Goal: Task Accomplishment & Management: Complete application form

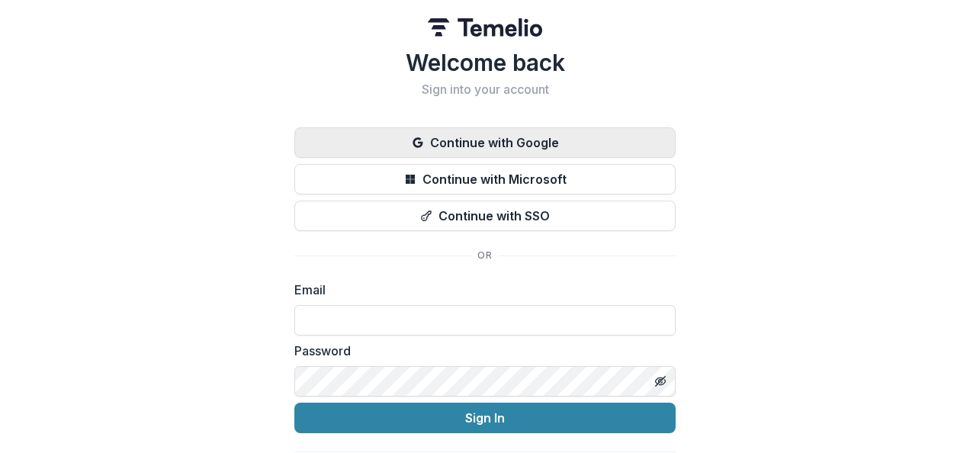
click at [387, 146] on button "Continue with Google" at bounding box center [484, 142] width 381 height 30
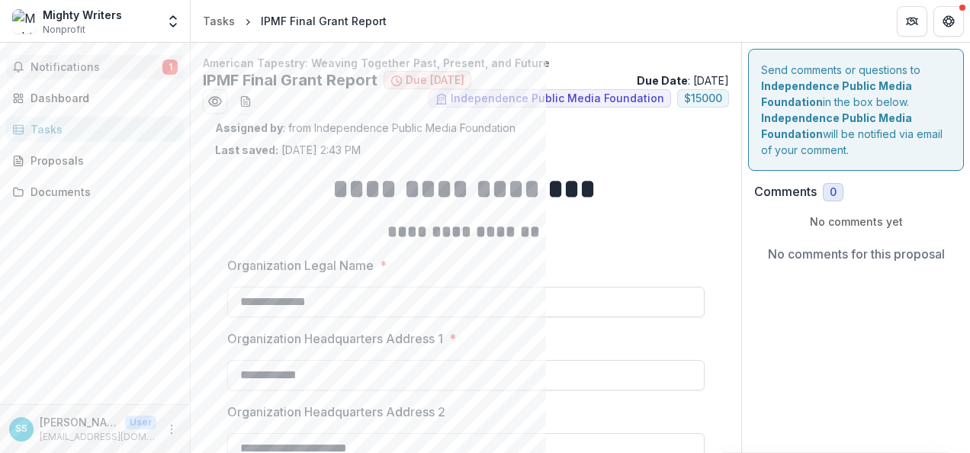
click at [102, 55] on button "Notifications 1" at bounding box center [95, 67] width 178 height 24
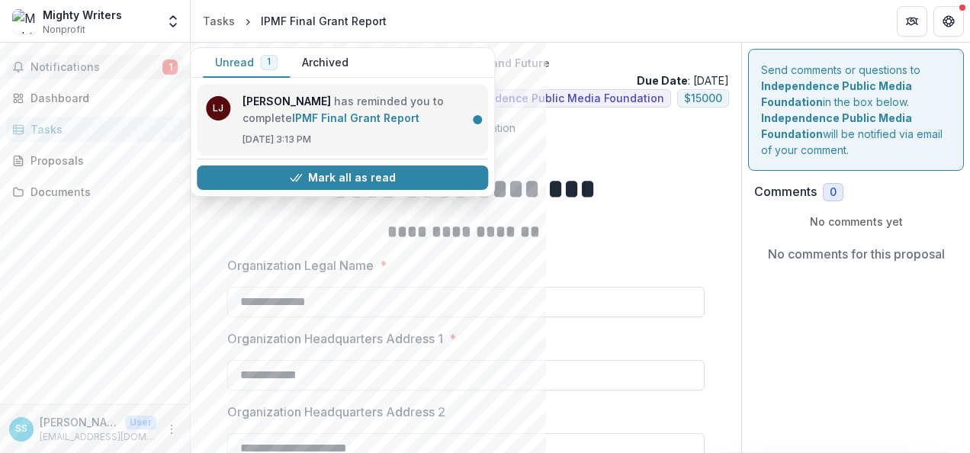
click at [311, 116] on link "IPMF Final Grant Report" at bounding box center [355, 117] width 127 height 13
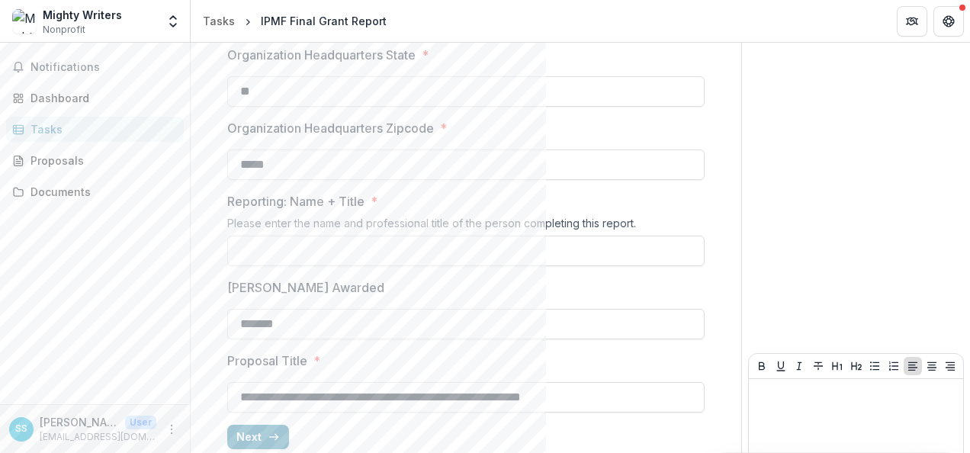
scroll to position [566, 0]
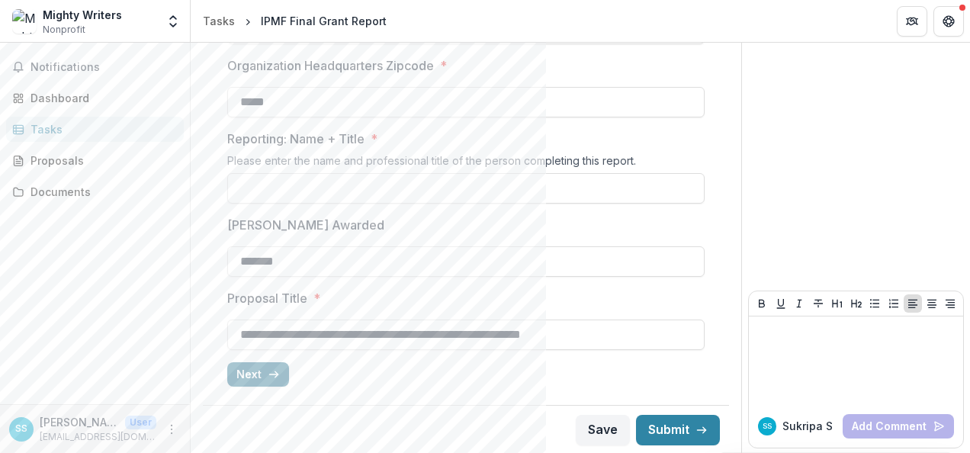
click at [268, 372] on icon "button" at bounding box center [274, 374] width 12 height 12
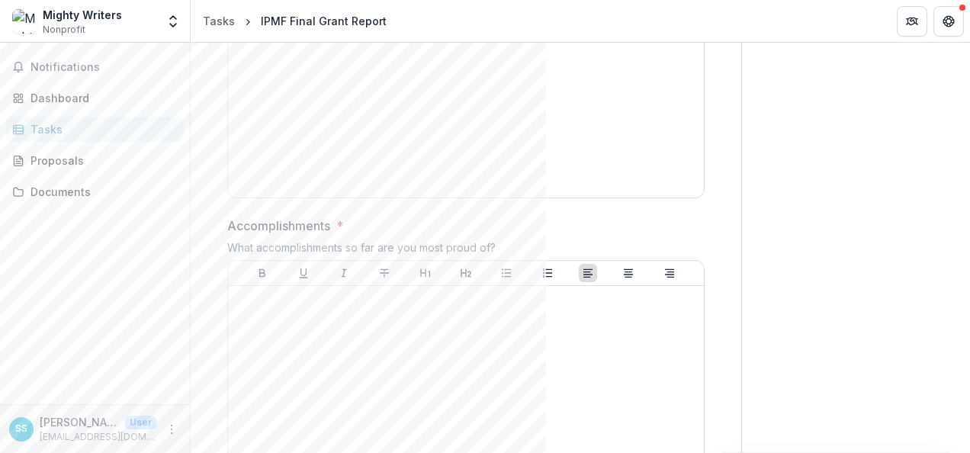
scroll to position [0, 0]
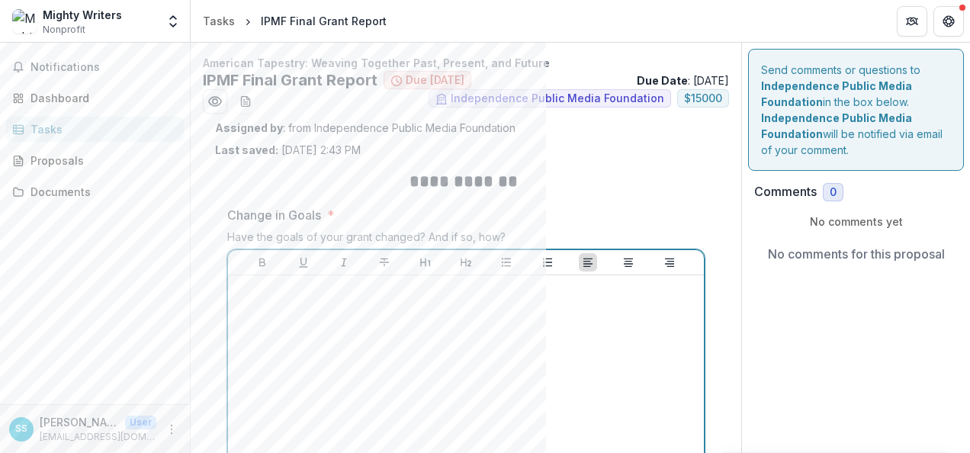
click at [559, 358] on div at bounding box center [466, 395] width 464 height 229
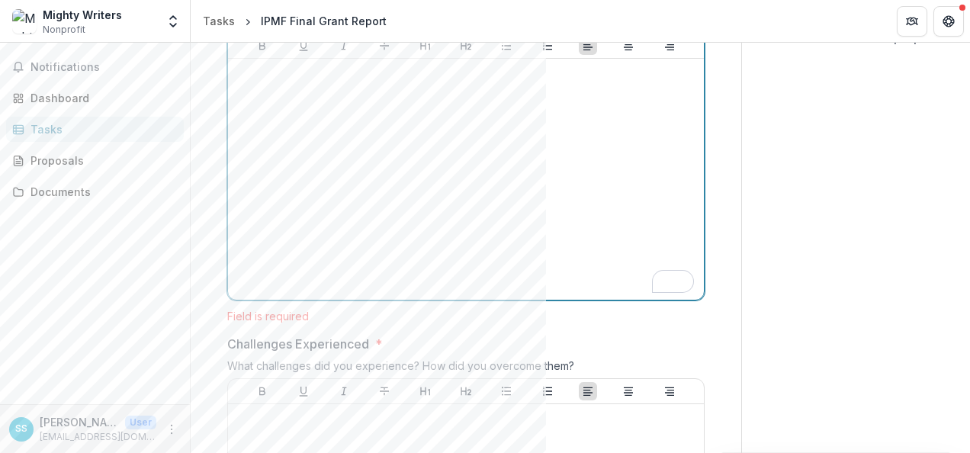
scroll to position [217, 0]
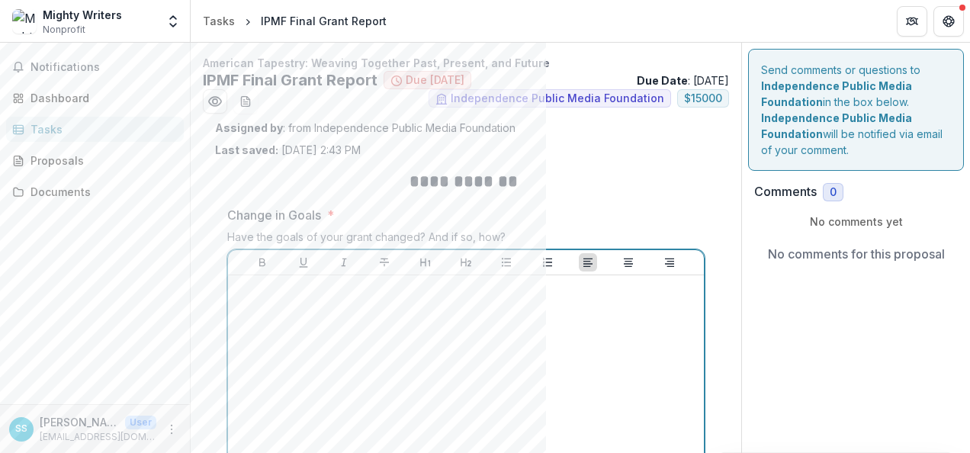
click at [325, 317] on div "To enrich screen reader interactions, please activate Accessibility in Grammarl…" at bounding box center [466, 395] width 464 height 229
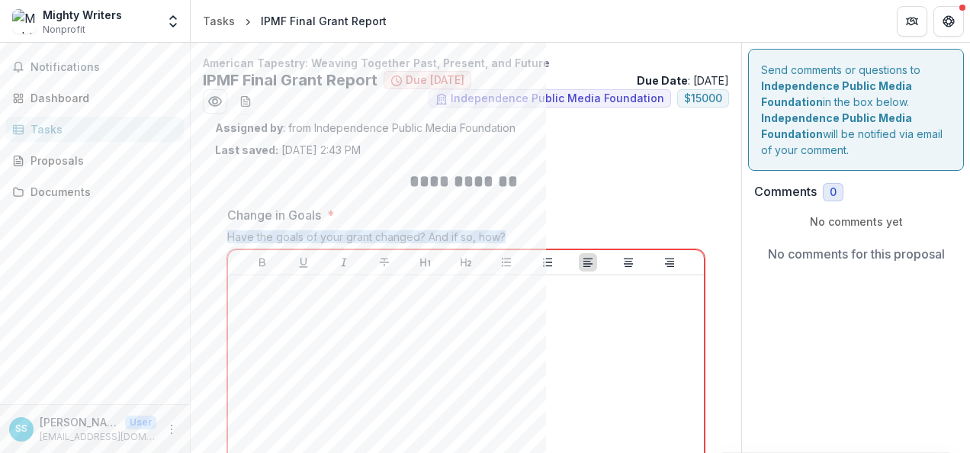
drag, startPoint x: 569, startPoint y: 231, endPoint x: 212, endPoint y: 232, distance: 356.8
copy div "Have the goals of your grant changed? And if so, how?"
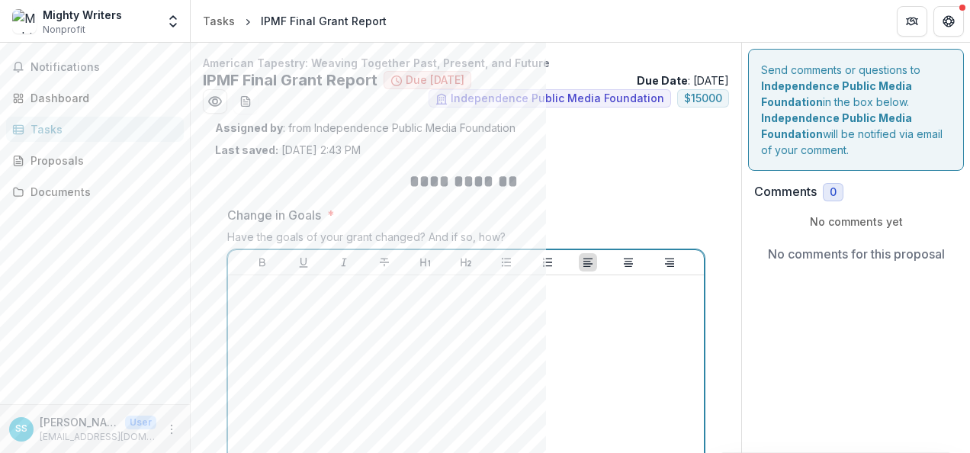
click at [263, 370] on div "To enrich screen reader interactions, please activate Accessibility in Grammarl…" at bounding box center [466, 395] width 464 height 229
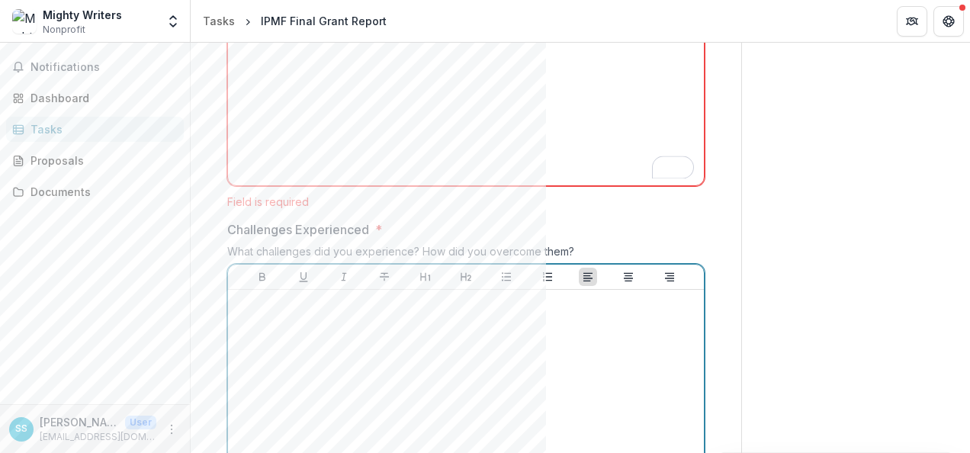
click at [263, 370] on div at bounding box center [466, 410] width 464 height 229
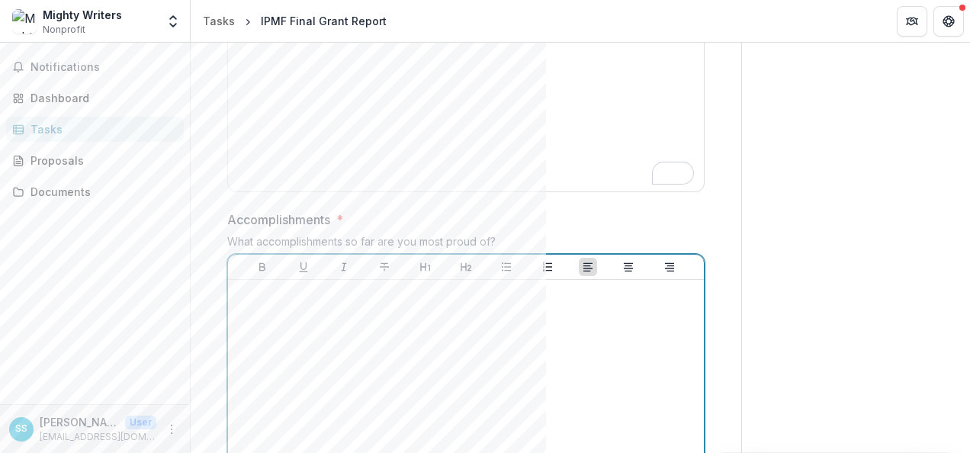
drag, startPoint x: 263, startPoint y: 370, endPoint x: 244, endPoint y: 318, distance: 55.2
click at [244, 318] on div "To enrich screen reader interactions, please activate Accessibility in Grammarl…" at bounding box center [466, 400] width 464 height 229
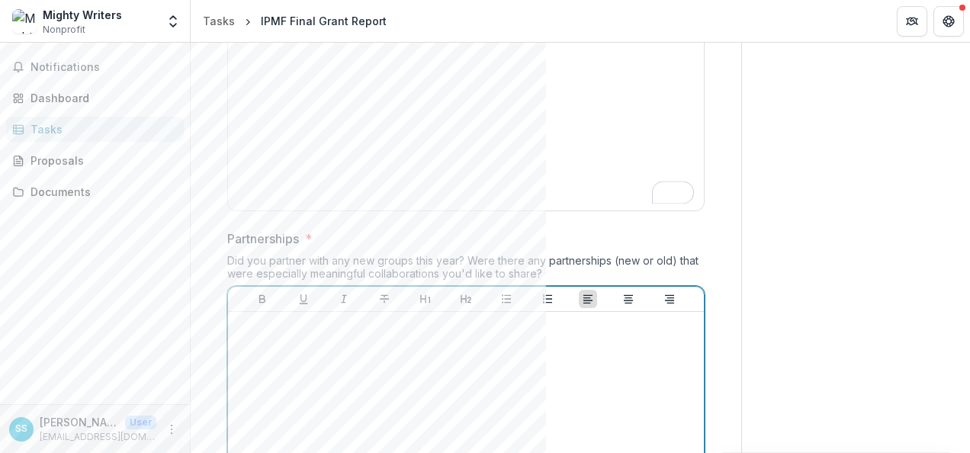
click at [242, 354] on div at bounding box center [466, 432] width 464 height 229
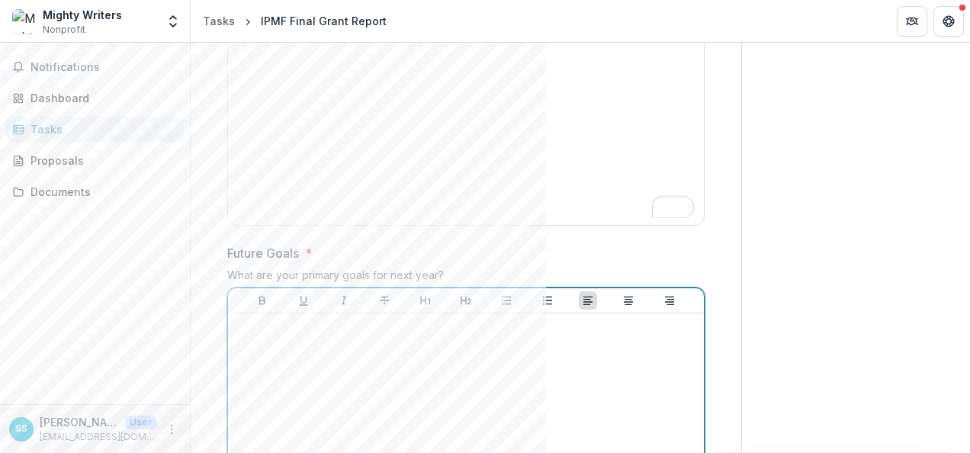
click at [255, 418] on div at bounding box center [466, 433] width 464 height 229
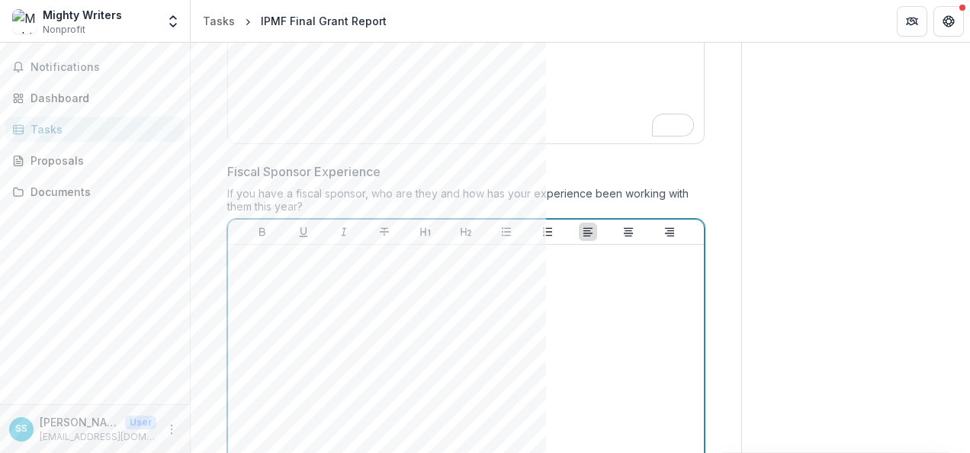
click at [310, 273] on div at bounding box center [466, 365] width 464 height 229
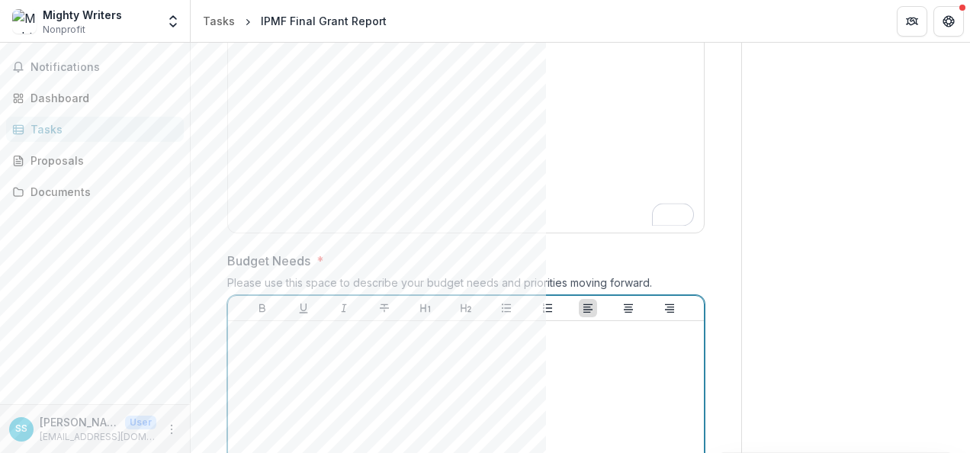
click at [307, 345] on div at bounding box center [466, 441] width 464 height 229
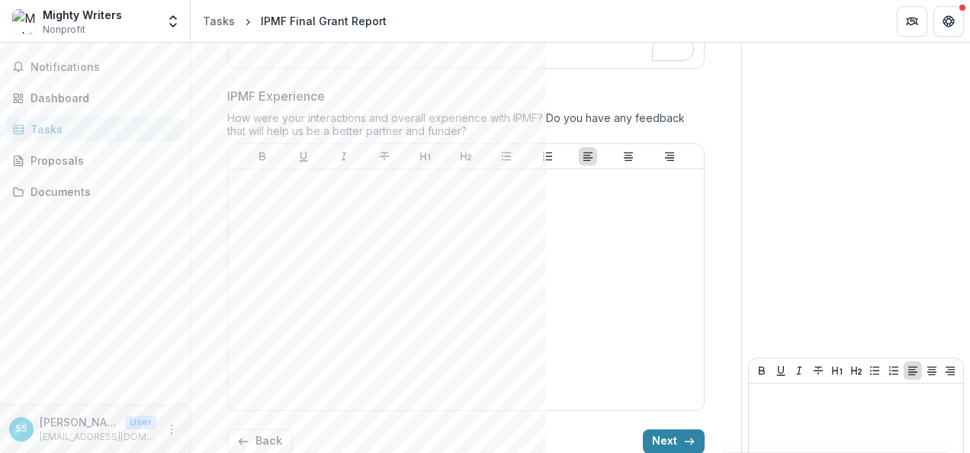
click at [653, 437] on button "Next" at bounding box center [674, 441] width 62 height 24
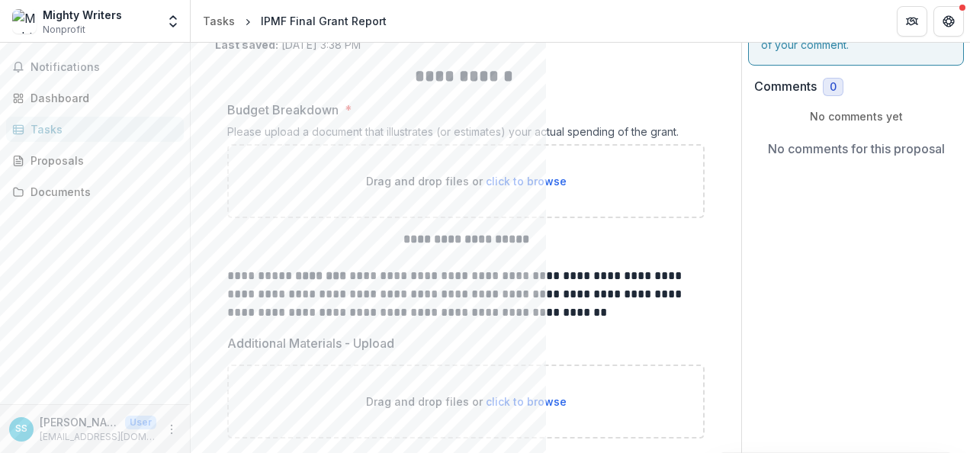
drag, startPoint x: 601, startPoint y: 323, endPoint x: 493, endPoint y: 299, distance: 110.2
click at [493, 299] on p "**********" at bounding box center [463, 294] width 473 height 55
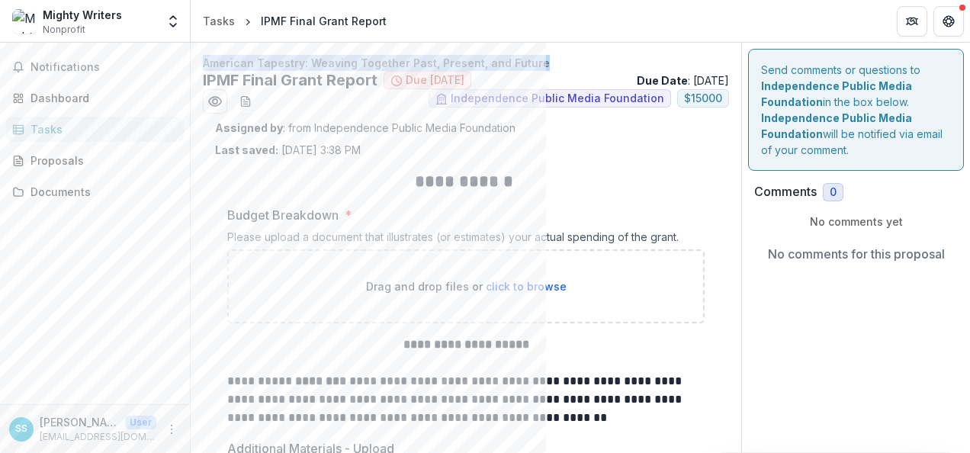
drag, startPoint x: 557, startPoint y: 58, endPoint x: 193, endPoint y: 54, distance: 364.5
click at [193, 55] on div "**********" at bounding box center [466, 431] width 550 height 753
copy p "American Tapestry: Weaving Together Past, Present, and Future"
